Goal: Book appointment/travel/reservation

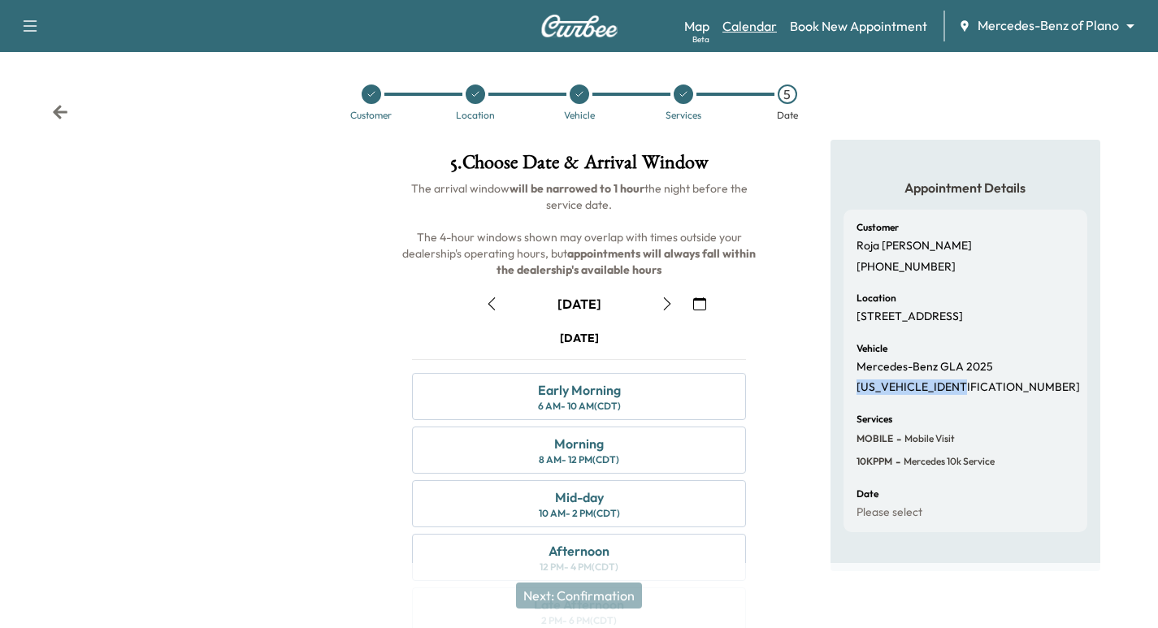
click at [752, 28] on link "Calendar" at bounding box center [749, 25] width 54 height 19
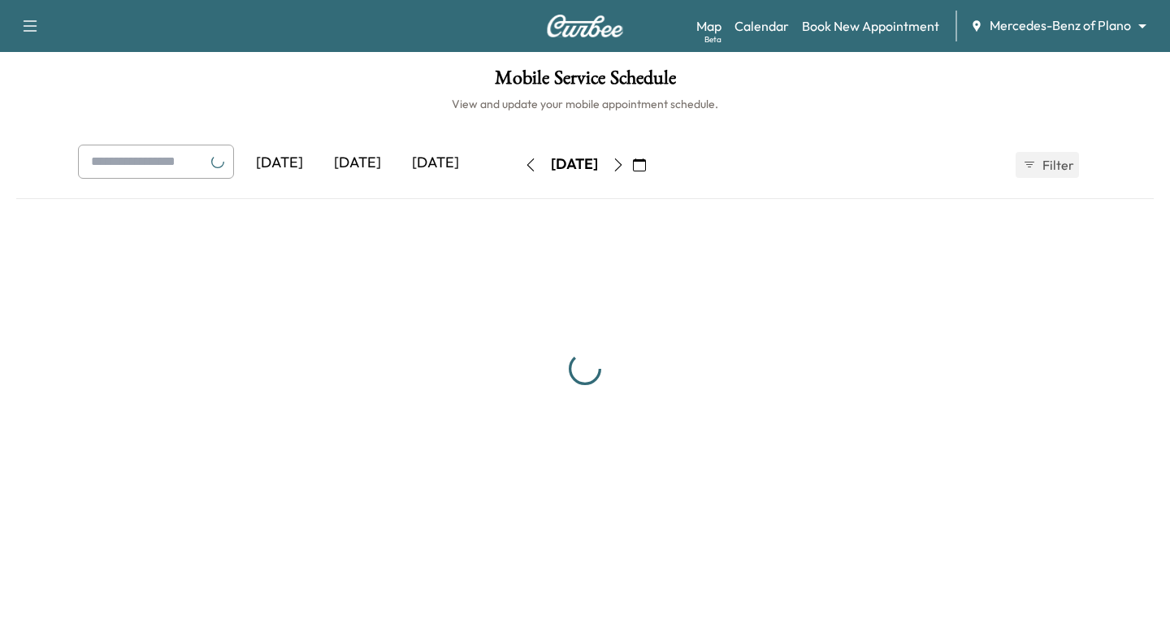
click at [1041, 31] on body "Support Log Out Map Beta Calendar Book New Appointment Mercedes-Benz of Plano *…" at bounding box center [585, 314] width 1170 height 628
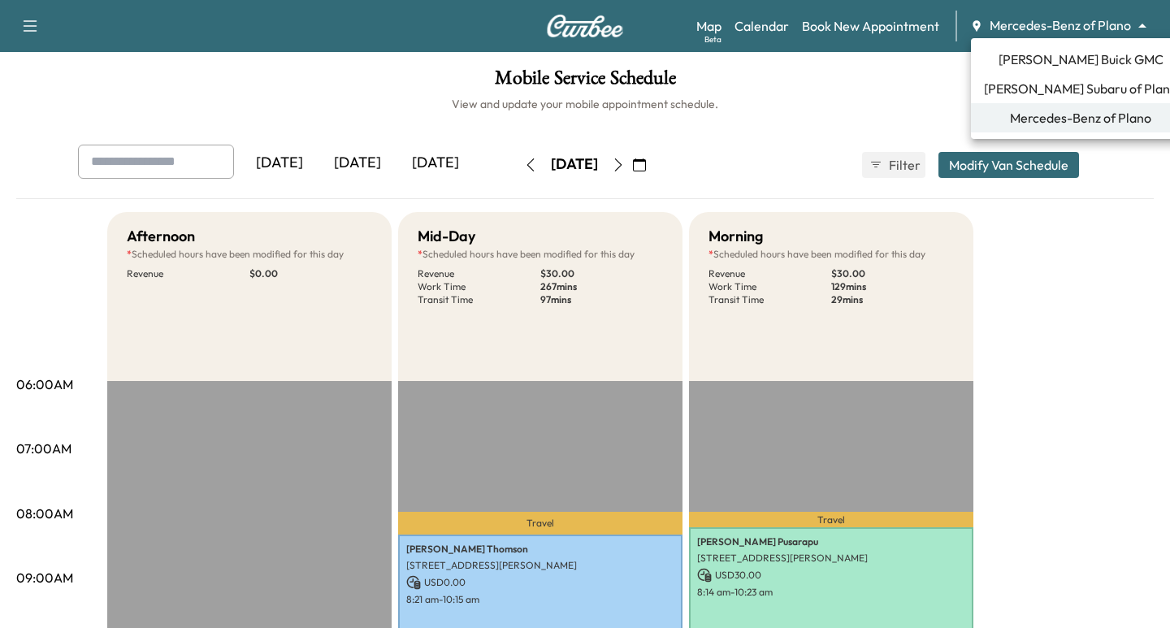
click at [1063, 92] on span "[PERSON_NAME] Subaru of Plano" at bounding box center [1080, 88] width 193 height 19
